Goal: Check status

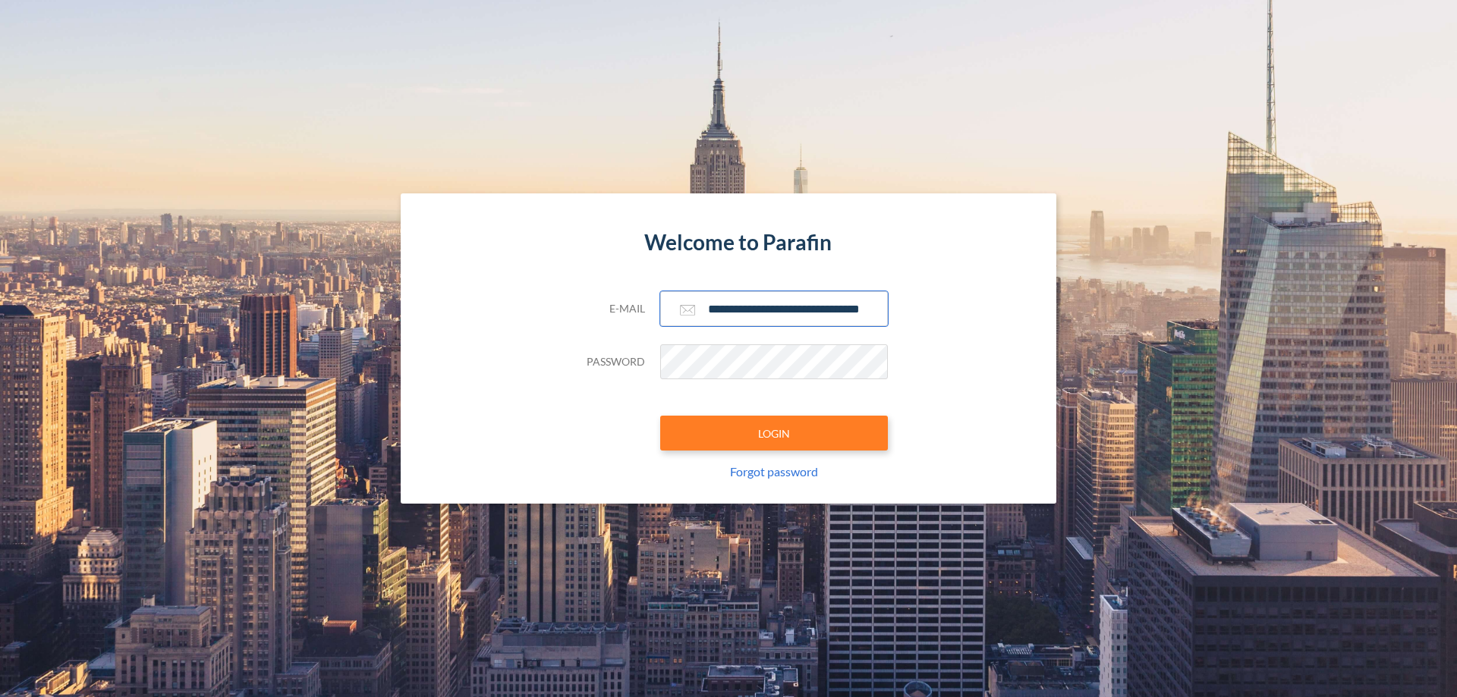
scroll to position [0, 24]
type input "**********"
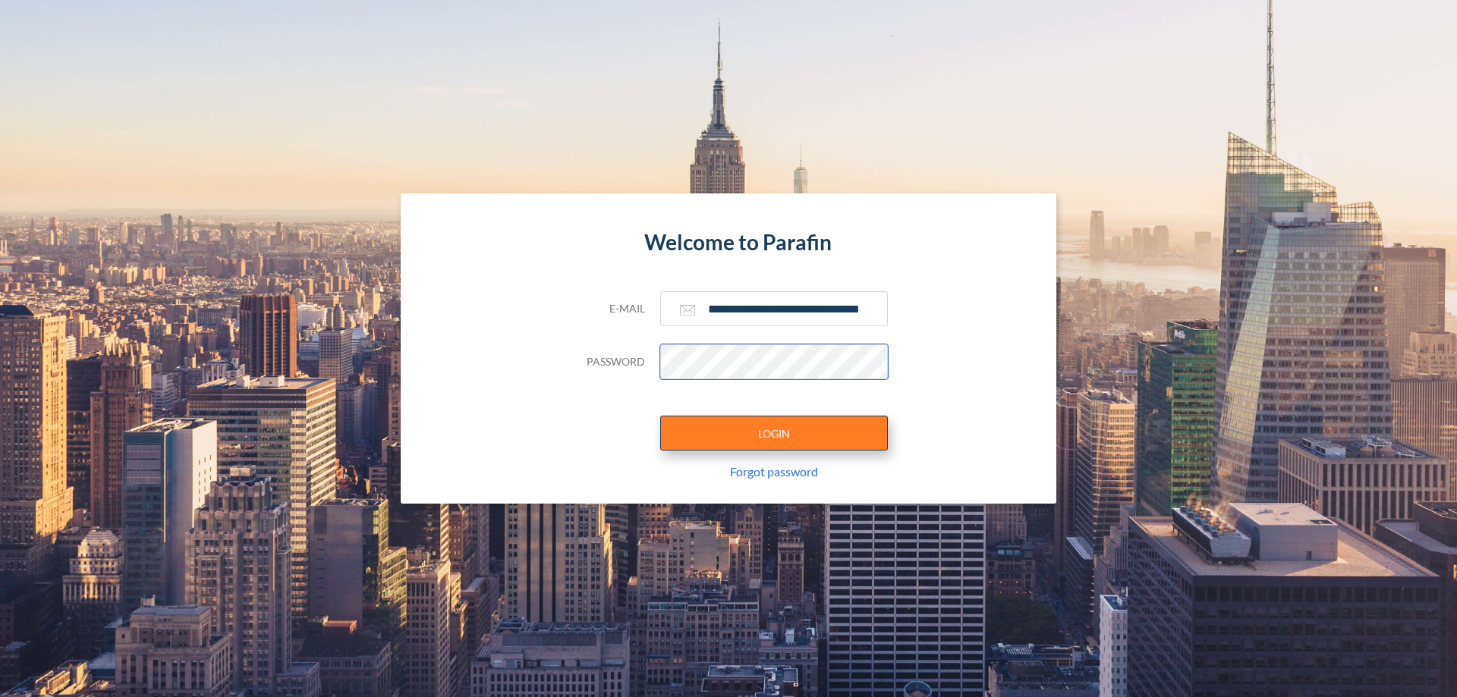
scroll to position [0, 0]
click at [774, 433] on button "LOGIN" at bounding box center [774, 433] width 228 height 35
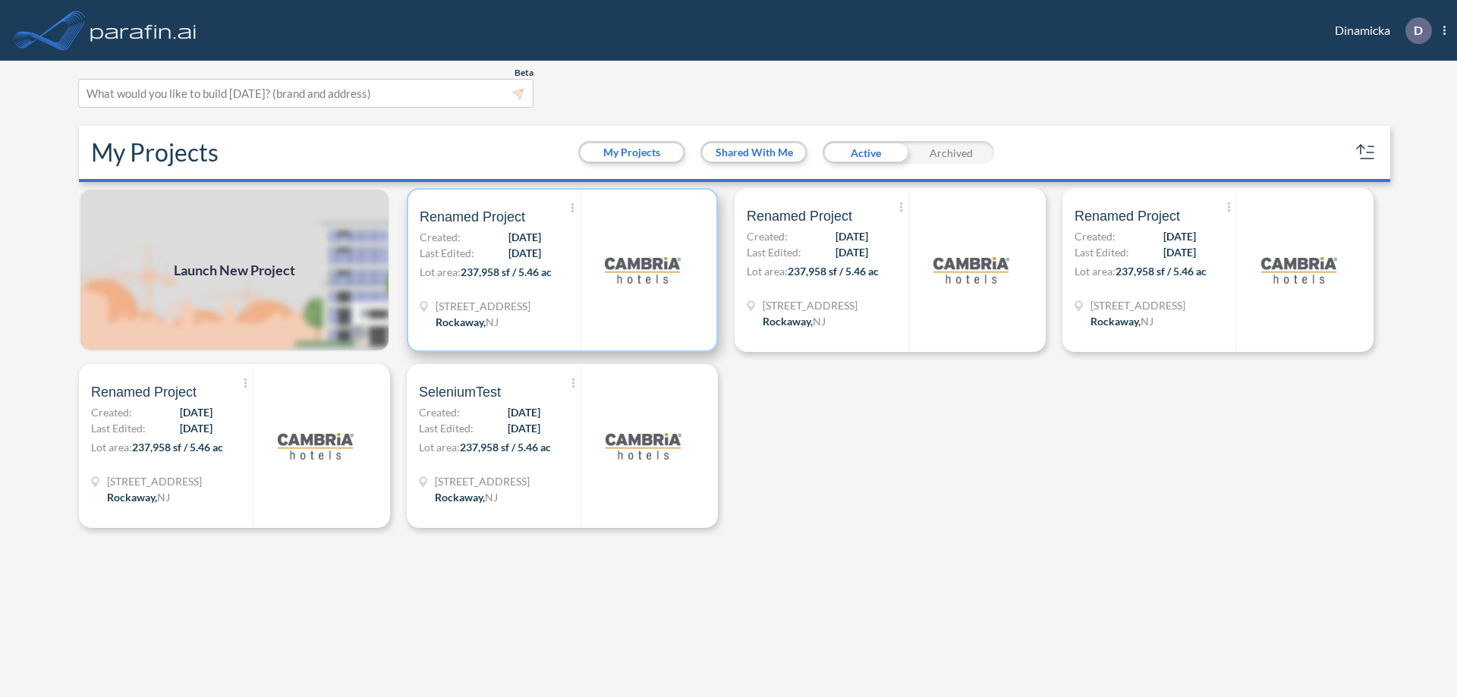
scroll to position [4, 0]
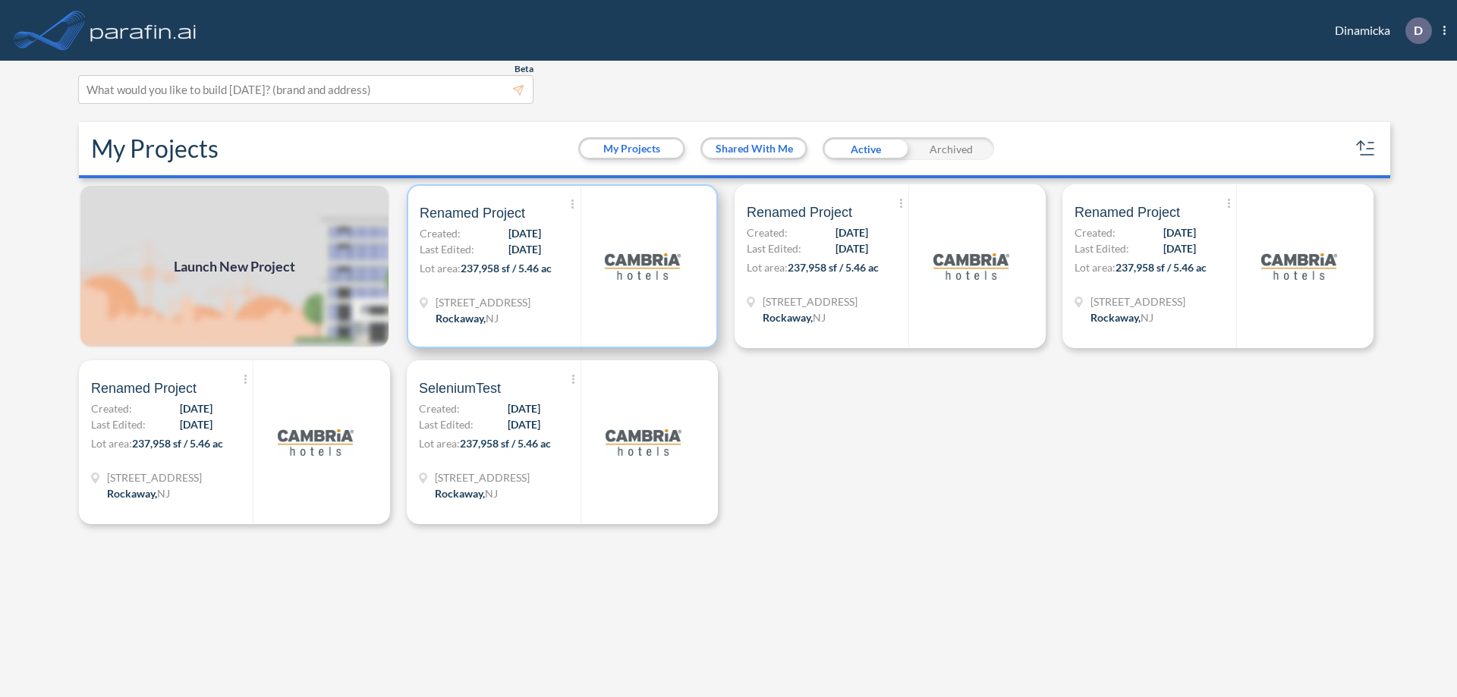
click at [562, 266] on p "Lot area: 237,958 sf / 5.46 ac" at bounding box center [500, 271] width 161 height 22
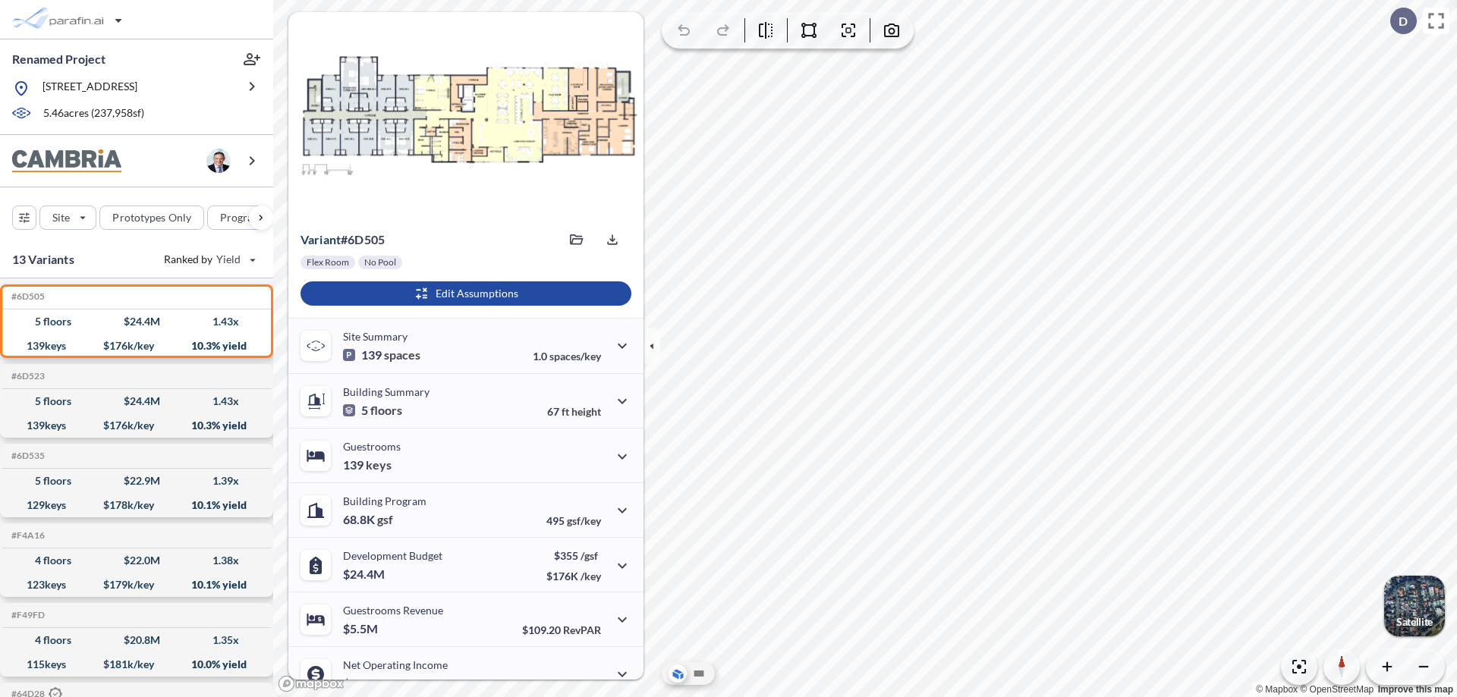
scroll to position [77, 0]
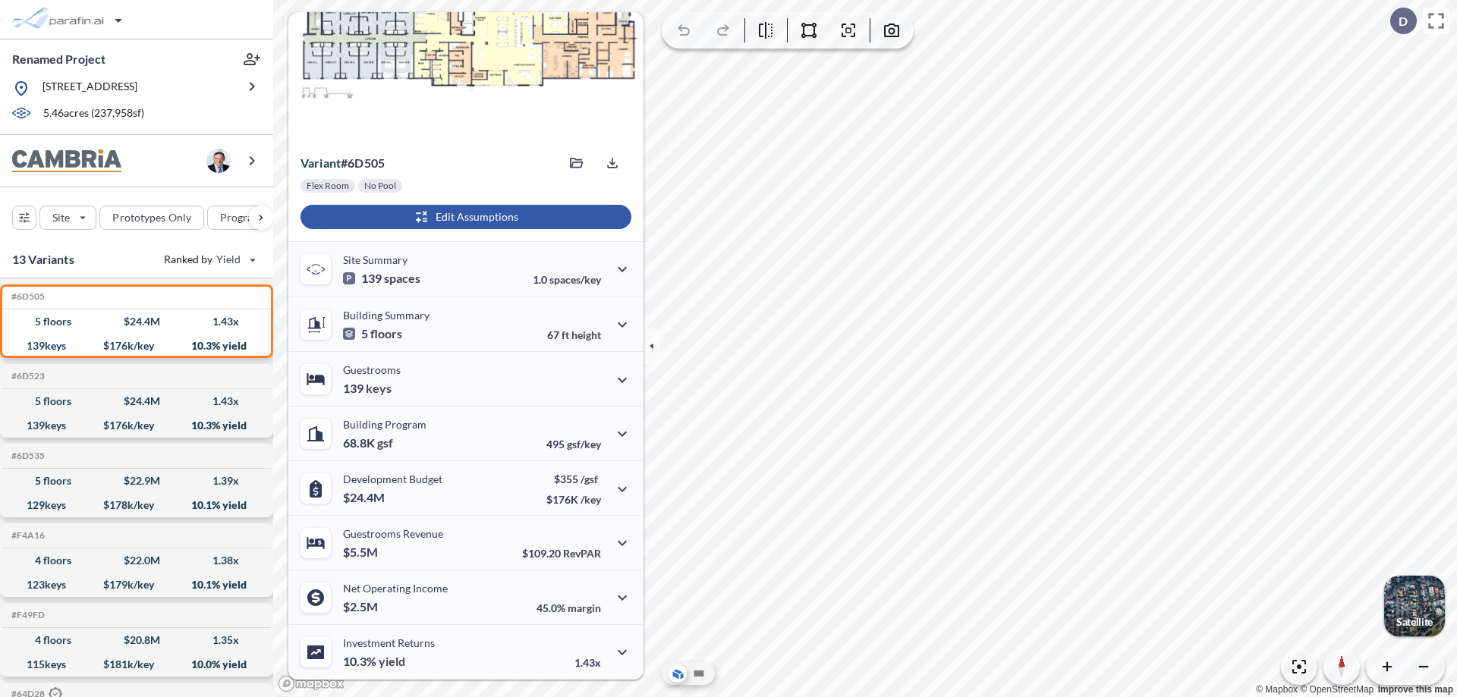
click at [464, 217] on div "button" at bounding box center [465, 217] width 331 height 24
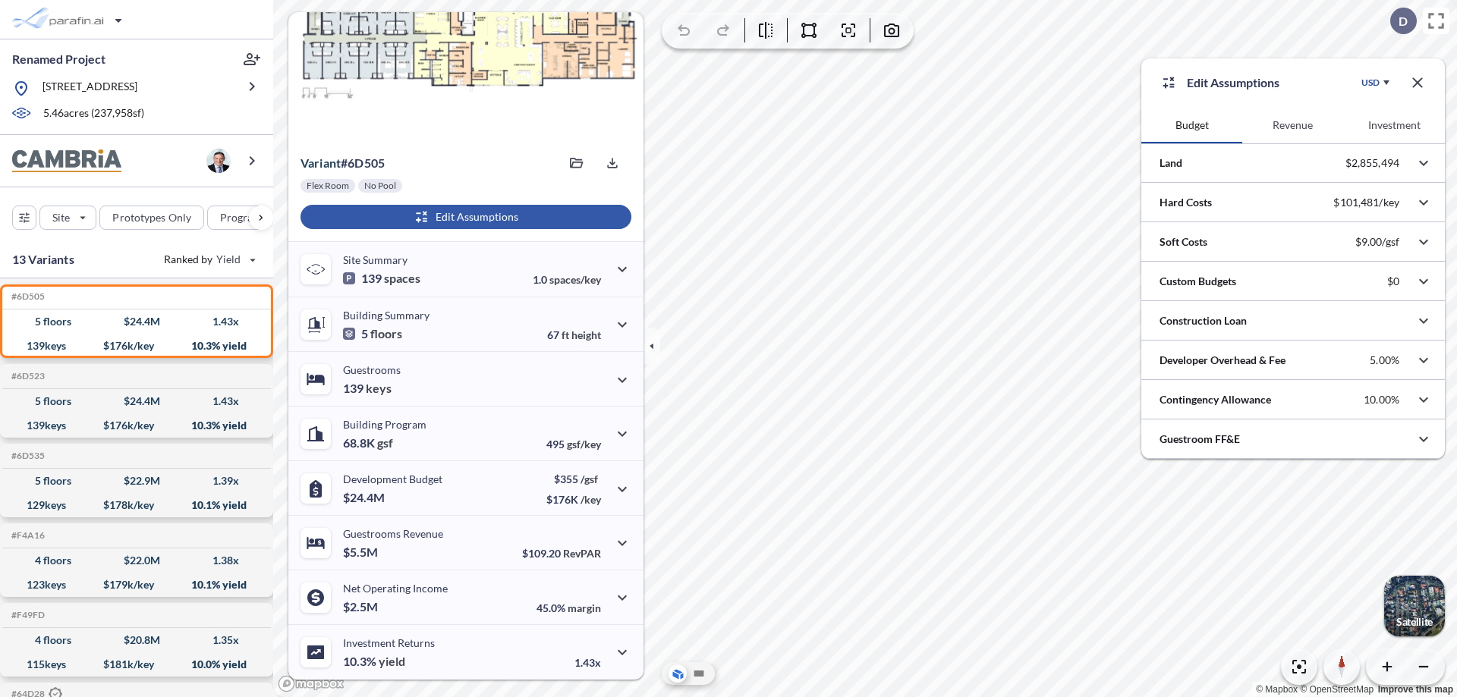
click at [1292, 125] on button "Revenue" at bounding box center [1292, 125] width 101 height 36
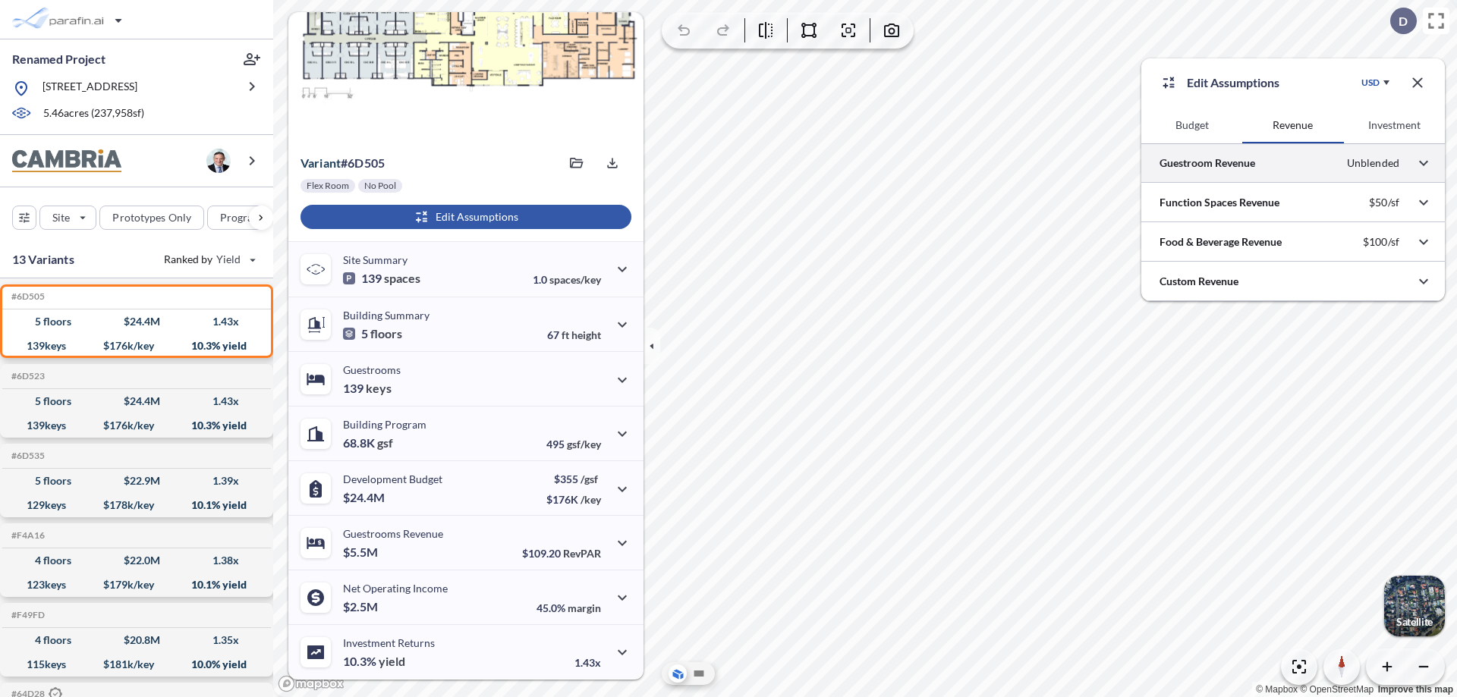
click at [1293, 163] on div at bounding box center [1293, 162] width 304 height 39
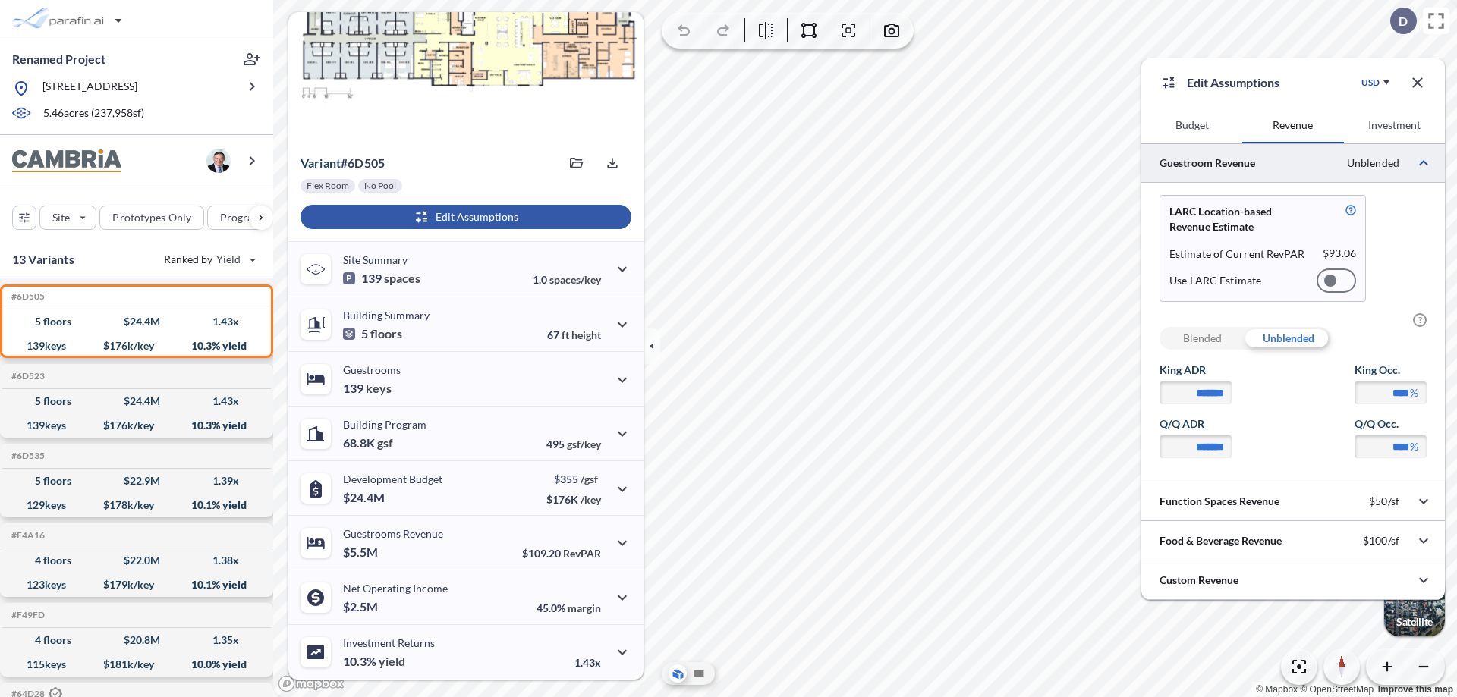
click at [1336, 281] on div at bounding box center [1336, 281] width 39 height 24
